Goal: Information Seeking & Learning: Check status

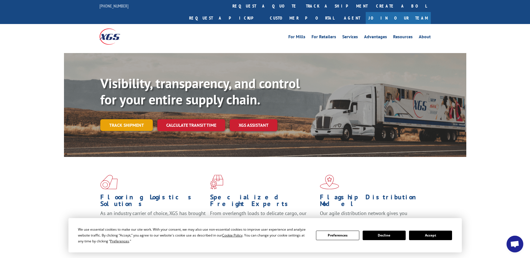
click at [134, 119] on link "Track shipment" at bounding box center [126, 125] width 53 height 12
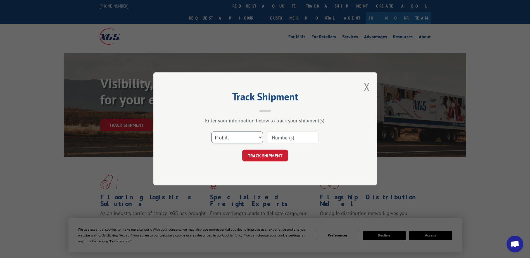
click at [240, 141] on select "Select category... Probill BOL PO" at bounding box center [237, 138] width 51 height 12
select select "bol"
click at [212, 132] on select "Select category... Probill BOL PO" at bounding box center [237, 138] width 51 height 12
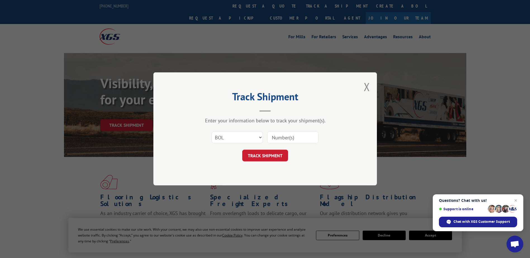
click at [287, 134] on input at bounding box center [292, 138] width 51 height 12
click at [311, 137] on input at bounding box center [292, 138] width 51 height 12
type input "8"
type input "2842729"
click at [247, 157] on button "TRACK SHIPMENT" at bounding box center [265, 156] width 46 height 12
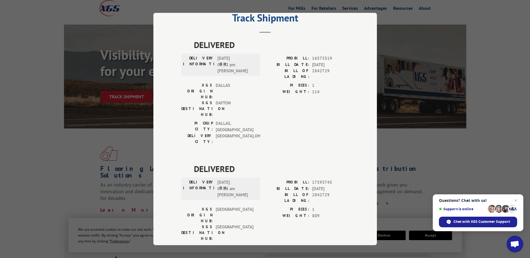
scroll to position [112, 0]
